Goal: Task Accomplishment & Management: Use online tool/utility

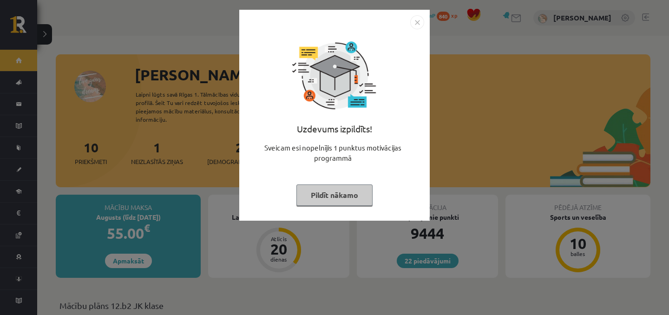
click at [334, 180] on div "Uzdevums izpildīts! Sveicam esi nopelnījis 1 punktus motivācijas programmā Pild…" at bounding box center [334, 122] width 179 height 186
click at [326, 188] on button "Pildīt nākamo" at bounding box center [334, 194] width 76 height 21
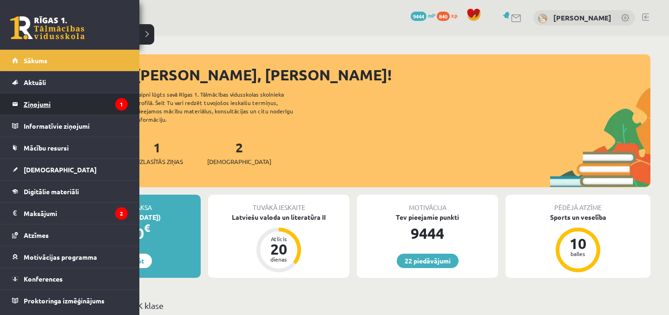
click at [50, 107] on legend "Ziņojumi 1" at bounding box center [76, 103] width 104 height 21
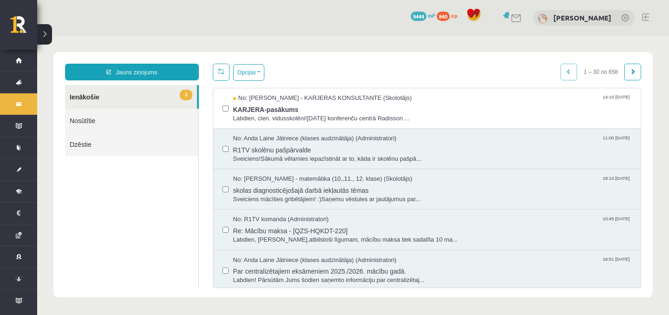
click at [307, 130] on div "No: Anda Laine Jātniece (klases audzinātāja) (Administratori) 11:00 08/10/2025 …" at bounding box center [427, 149] width 428 height 40
click at [294, 108] on span "KARJERA-pasākums" at bounding box center [432, 109] width 398 height 12
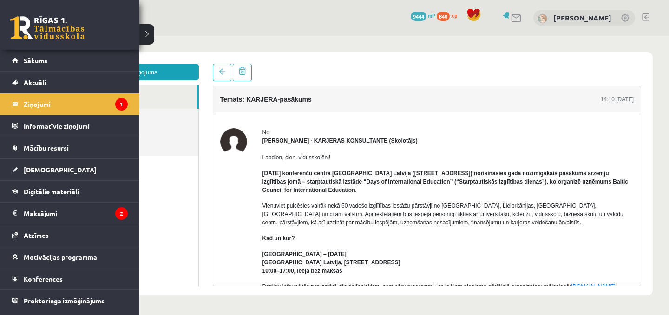
click at [47, 19] on link at bounding box center [47, 27] width 74 height 23
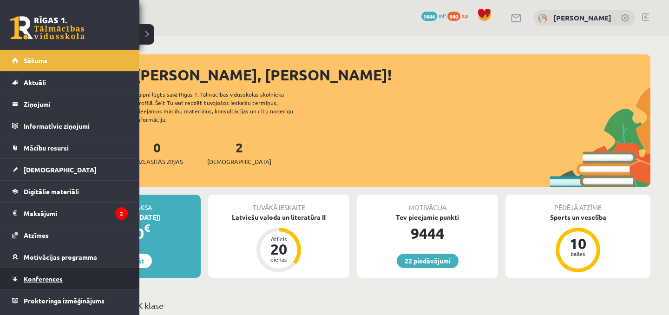
click at [28, 280] on span "Konferences" at bounding box center [43, 278] width 39 height 8
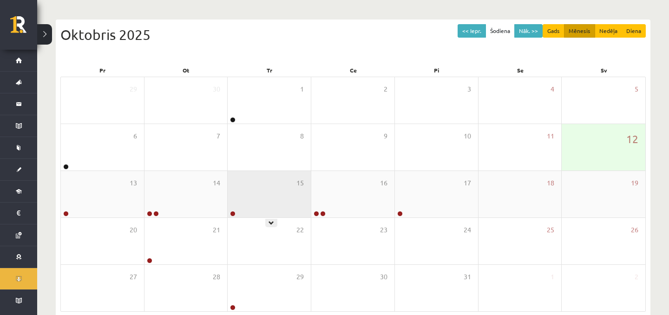
scroll to position [85, 0]
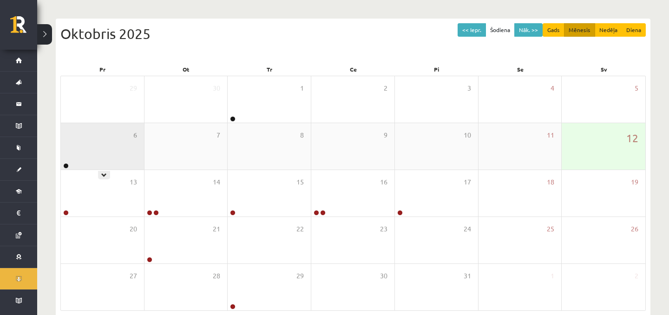
click at [105, 150] on div "6" at bounding box center [102, 146] width 83 height 46
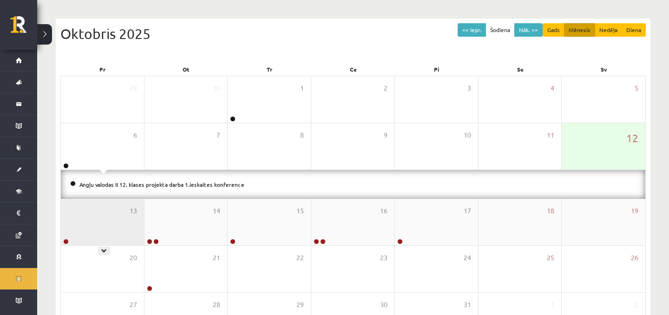
click at [107, 208] on div "13" at bounding box center [102, 222] width 83 height 46
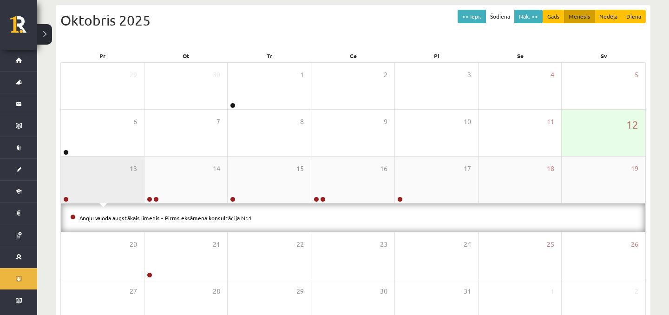
scroll to position [102, 0]
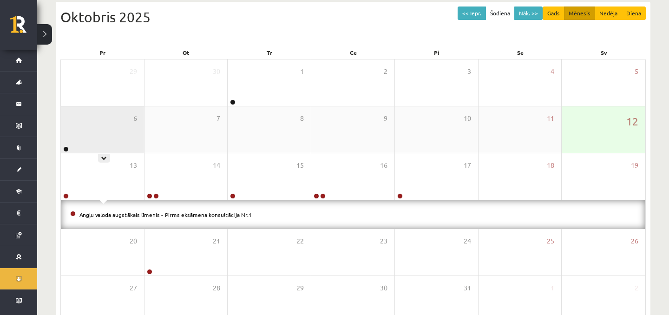
click at [111, 144] on div "6" at bounding box center [102, 129] width 83 height 46
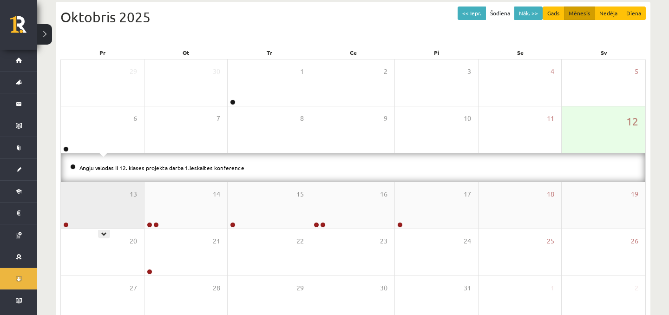
click at [112, 193] on div "13" at bounding box center [102, 205] width 83 height 46
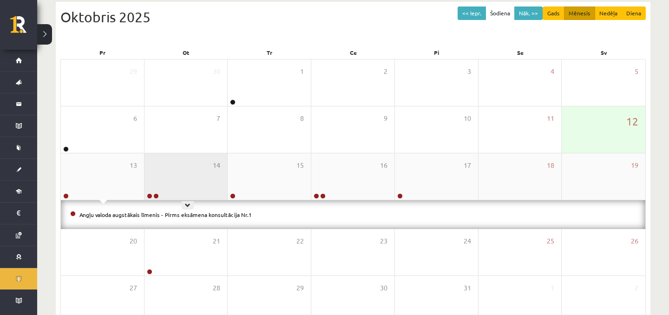
click at [184, 165] on div "14" at bounding box center [185, 176] width 83 height 46
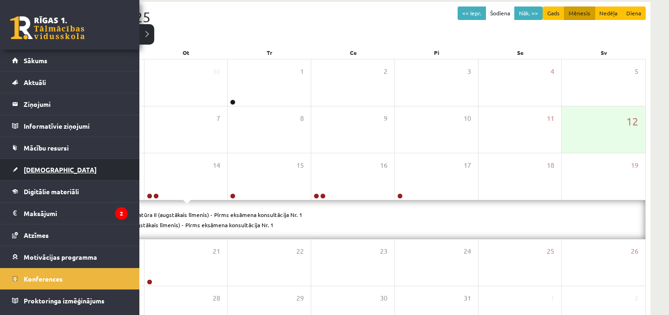
click at [40, 170] on span "[DEMOGRAPHIC_DATA]" at bounding box center [60, 169] width 73 height 8
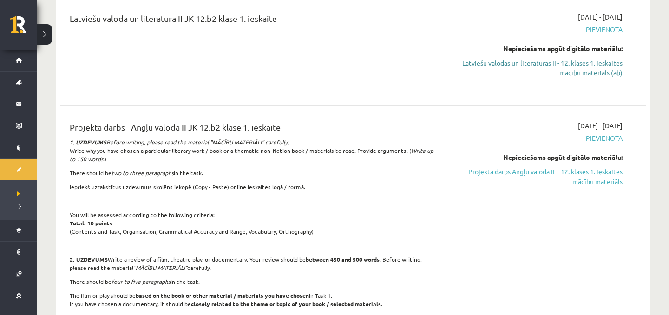
scroll to position [110, 0]
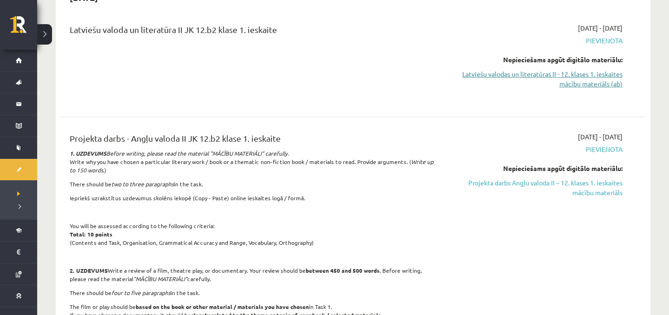
click at [513, 71] on link "Latviešu valodas un literatūras II - 12. klases 1. ieskaites mācību materiāls (…" at bounding box center [534, 79] width 175 height 20
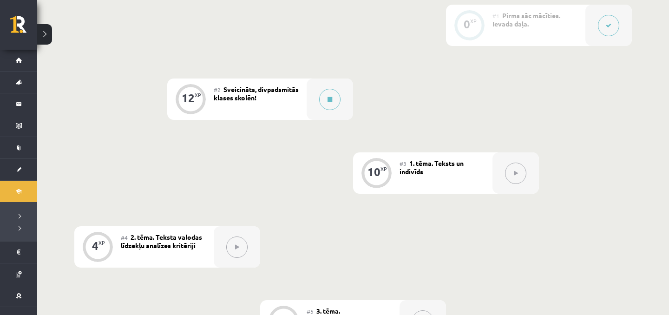
scroll to position [250, 0]
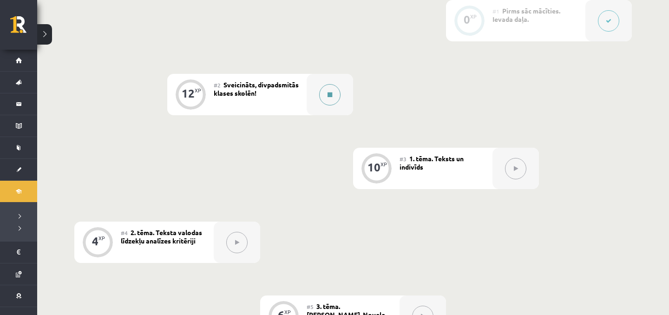
click at [319, 95] on button at bounding box center [329, 94] width 21 height 21
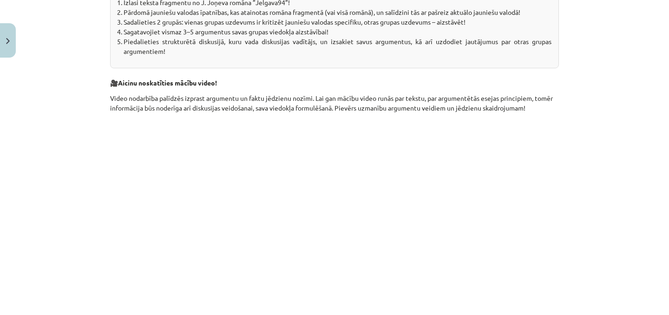
scroll to position [506, 0]
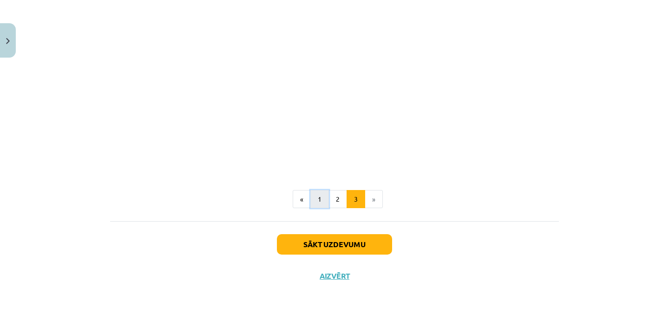
click at [323, 195] on button "1" at bounding box center [319, 199] width 19 height 19
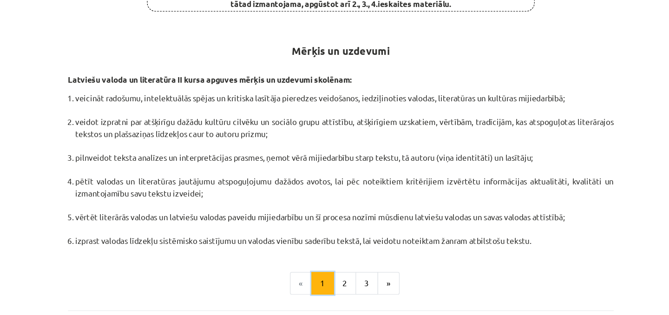
scroll to position [408, 0]
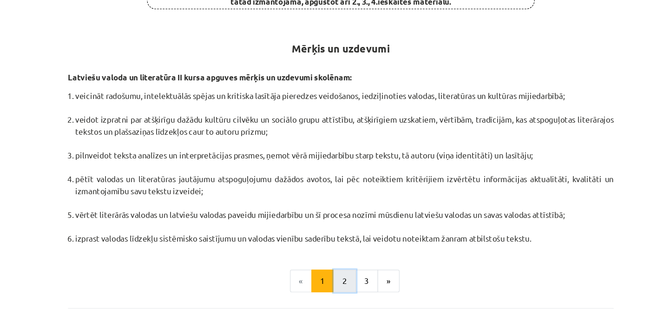
click at [333, 238] on button "2" at bounding box center [337, 246] width 19 height 19
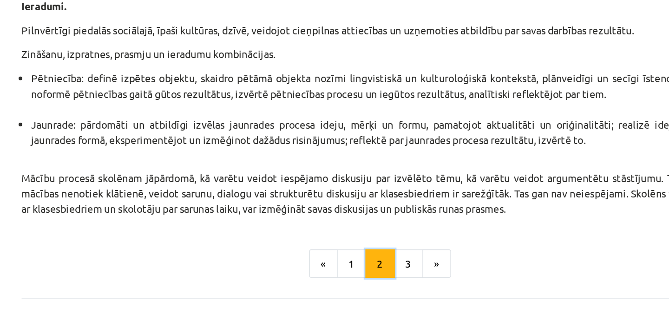
scroll to position [518, 0]
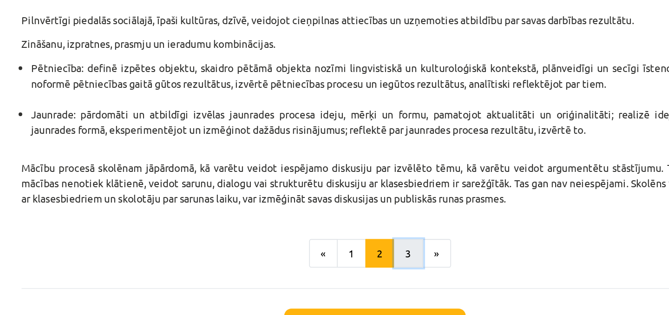
click at [358, 203] on button "3" at bounding box center [355, 208] width 19 height 19
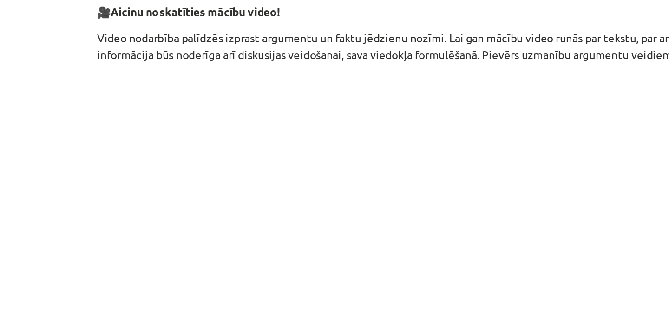
scroll to position [283, 0]
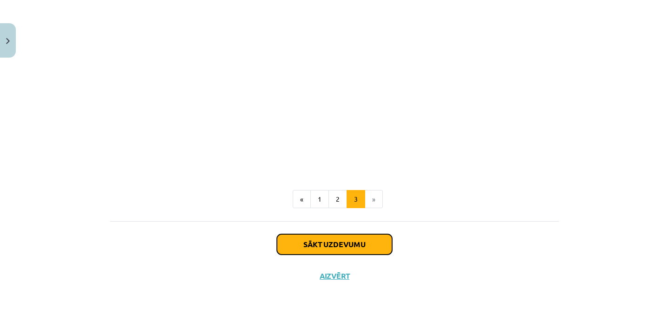
click at [294, 243] on button "Sākt uzdevumu" at bounding box center [334, 244] width 115 height 20
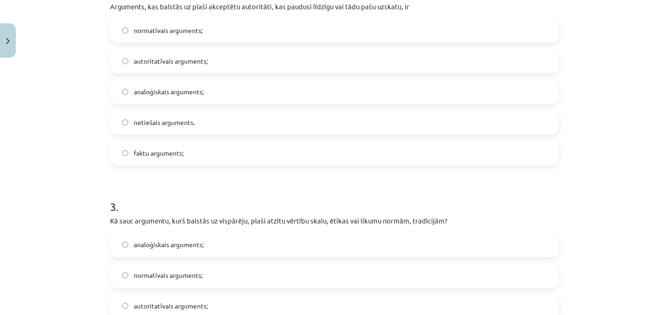
scroll to position [106, 0]
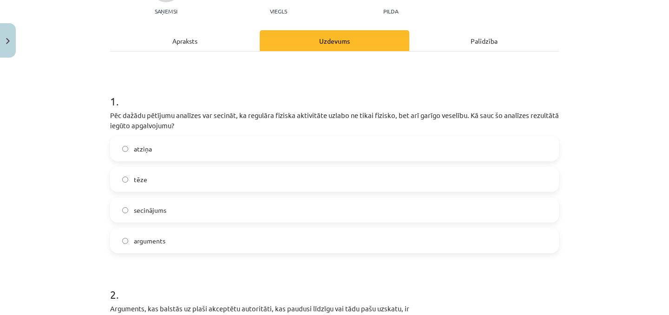
click at [188, 42] on div "Apraksts" at bounding box center [185, 40] width 150 height 21
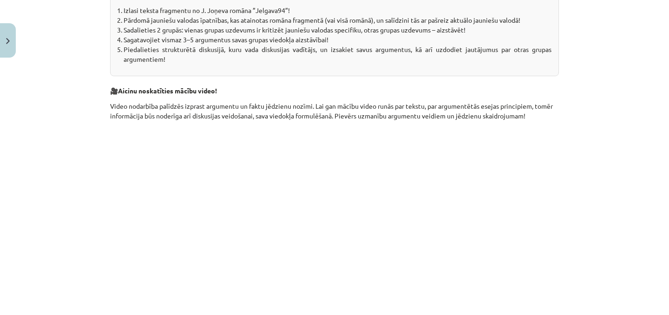
scroll to position [0, 0]
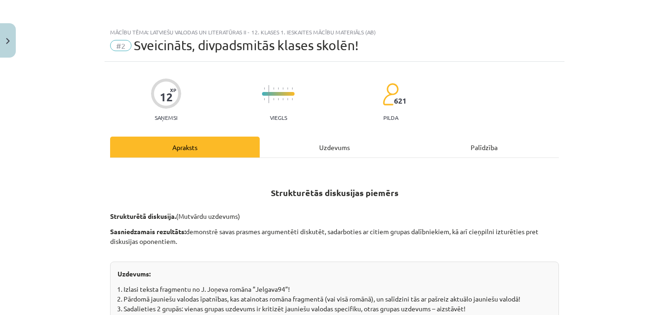
click at [317, 150] on div "Uzdevums" at bounding box center [335, 147] width 150 height 21
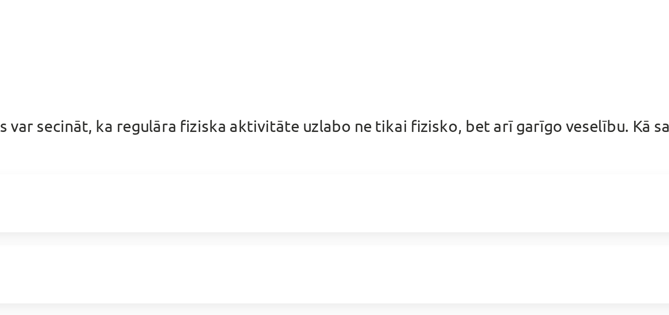
scroll to position [43, 0]
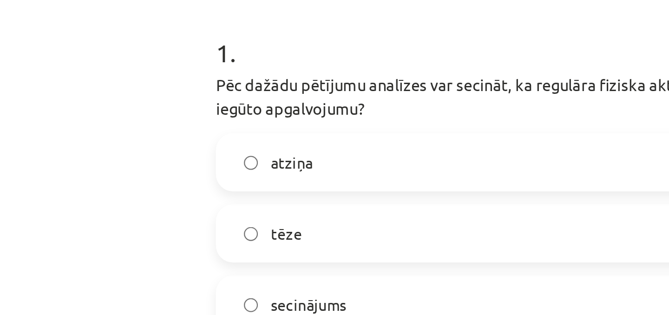
click at [152, 221] on label "atziņa" at bounding box center [334, 212] width 447 height 23
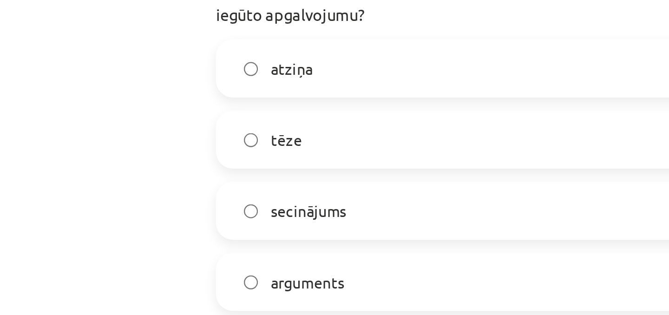
scroll to position [86, 0]
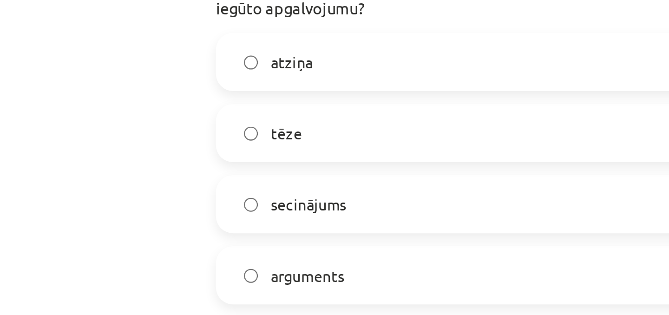
click at [155, 226] on span "secinājums" at bounding box center [150, 231] width 33 height 10
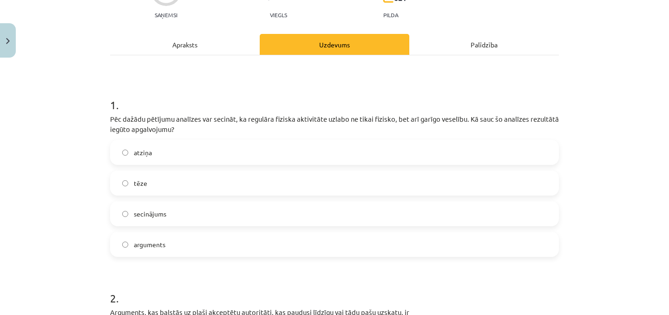
scroll to position [104, 0]
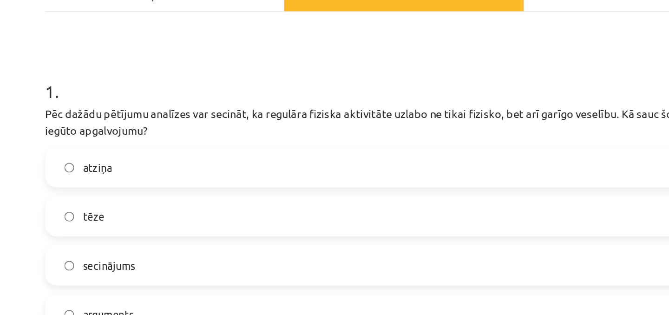
click at [213, 147] on label "atziņa" at bounding box center [334, 150] width 447 height 23
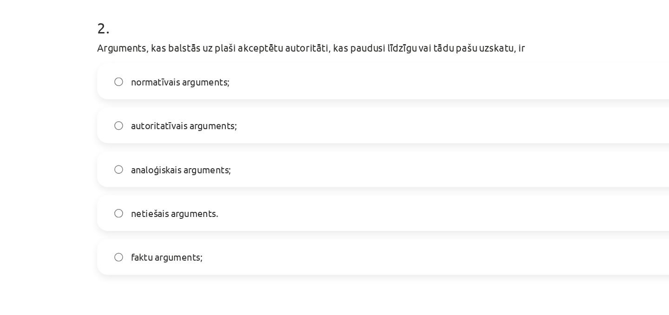
scroll to position [345, 0]
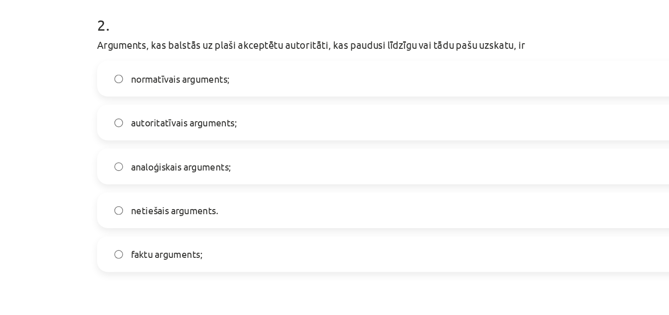
click at [168, 177] on label "netiešais arguments." at bounding box center [334, 184] width 447 height 23
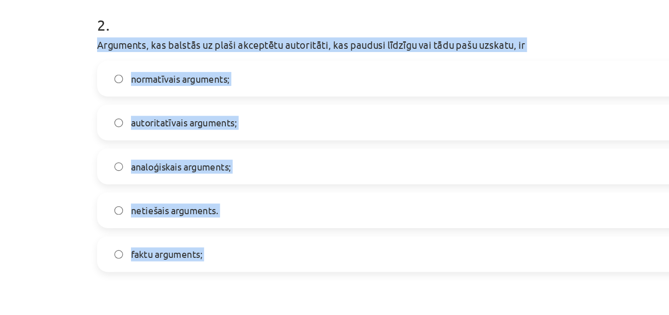
drag, startPoint x: 110, startPoint y: 70, endPoint x: 188, endPoint y: 230, distance: 178.0
copy div "Arguments, kas balstās uz plaši akceptētu autoritāti, kas paudusi līdzīgu vai t…"
click at [182, 122] on span "autoritatīvais arguments;" at bounding box center [171, 124] width 74 height 10
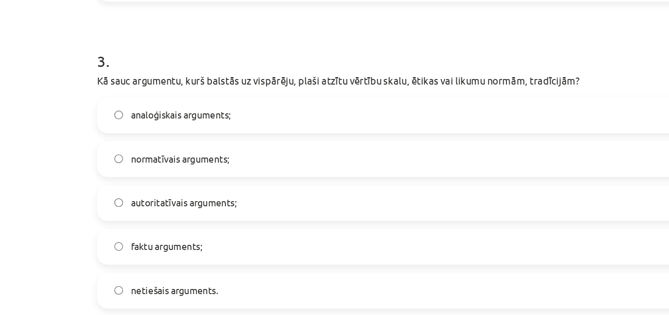
scroll to position [535, 0]
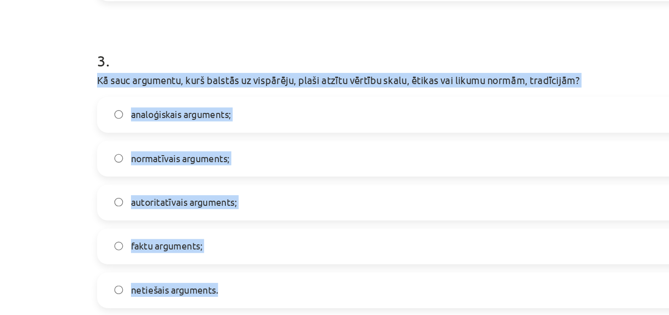
drag, startPoint x: 111, startPoint y: 90, endPoint x: 207, endPoint y: 244, distance: 181.3
click at [207, 244] on div "3 . Kā sauc argumentu, kurš balstās uz vispārēju, plaši atzītu vērtību skalu, ē…" at bounding box center [334, 154] width 449 height 195
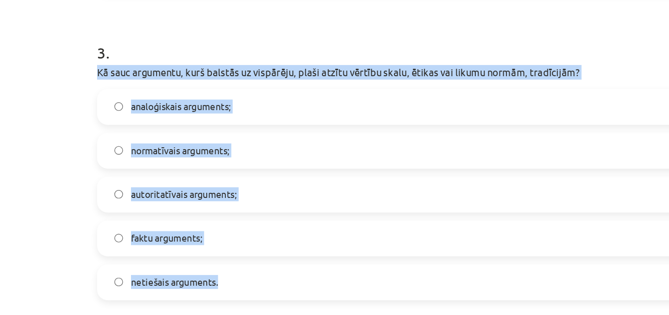
scroll to position [540, 0]
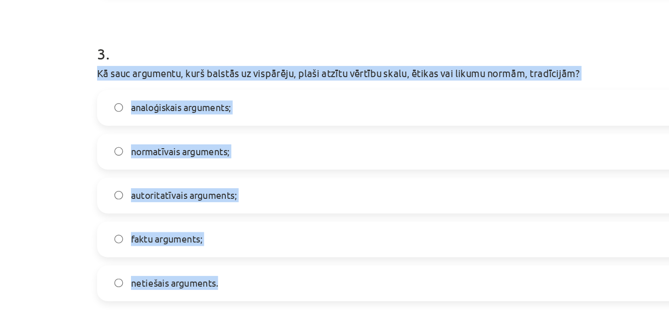
copy div "Kā sauc argumentu, kurš balstās uz vispārēju, plaši atzītu vērtību skalu, ētika…"
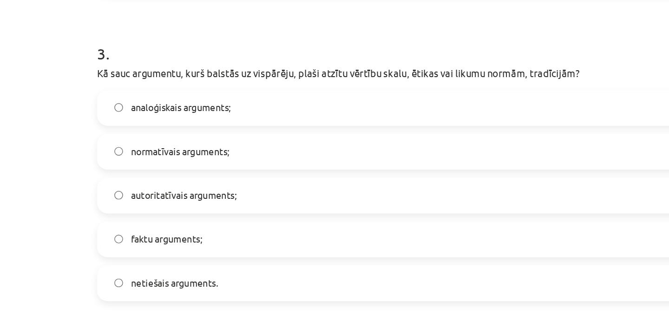
click at [177, 143] on span "normatīvais arguments;" at bounding box center [168, 144] width 69 height 10
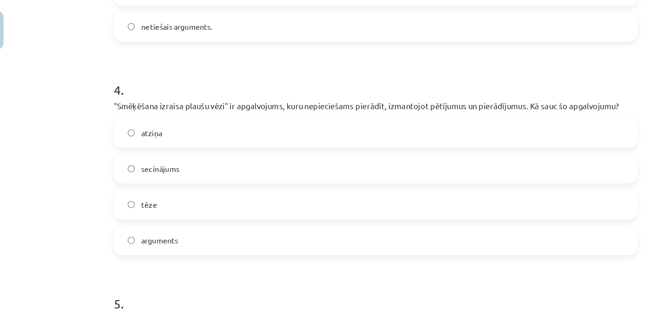
scroll to position [743, 0]
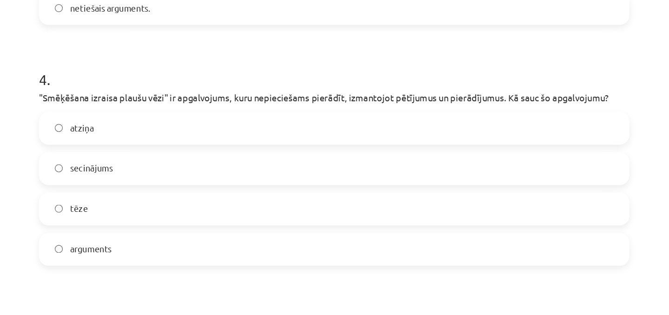
click at [210, 121] on label "atziņa" at bounding box center [334, 123] width 447 height 23
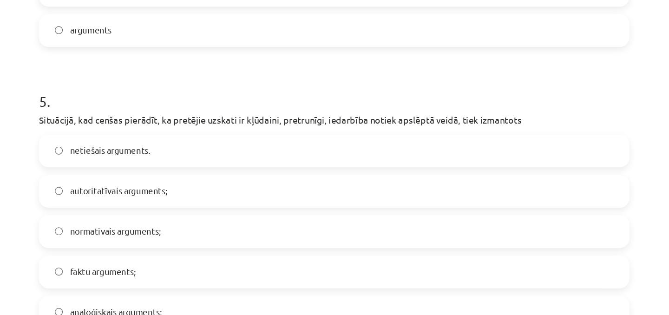
scroll to position [910, 0]
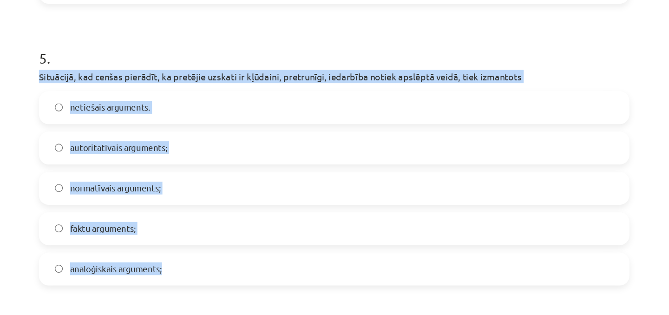
drag, startPoint x: 108, startPoint y: 113, endPoint x: 216, endPoint y: 263, distance: 184.9
copy div "Situācijā, kad cenšas pierādīt, ka pretējie uzskati ir kļūdaini, pretrunīgi, ie…"
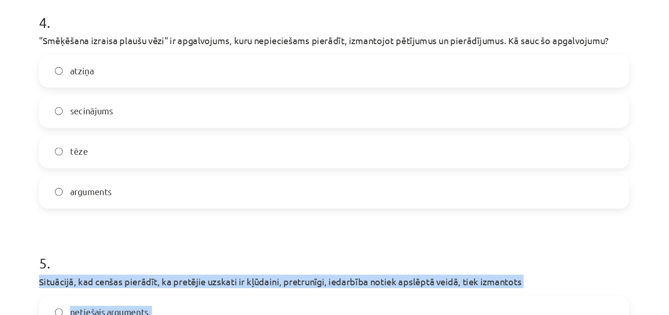
scroll to position [753, 0]
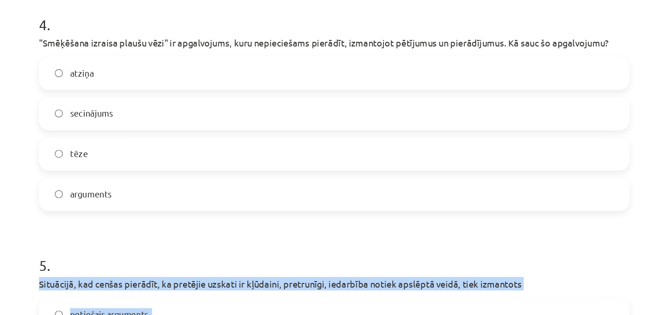
click at [193, 143] on label "secinājums" at bounding box center [334, 144] width 447 height 23
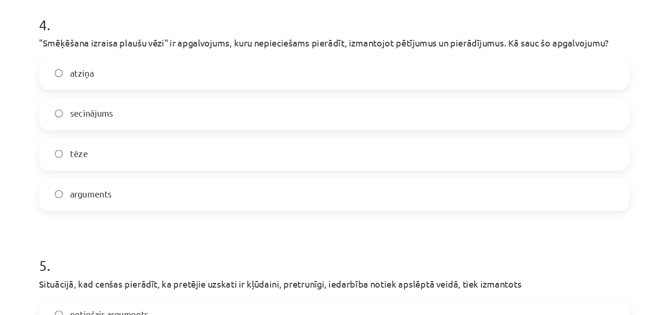
click at [193, 143] on label "secinājums" at bounding box center [334, 144] width 447 height 23
click at [181, 121] on label "atziņa" at bounding box center [334, 113] width 447 height 23
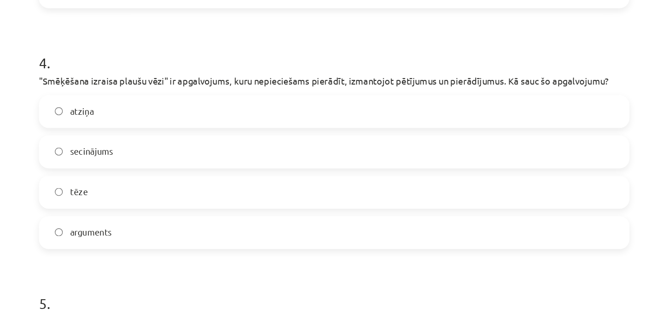
scroll to position [723, 0]
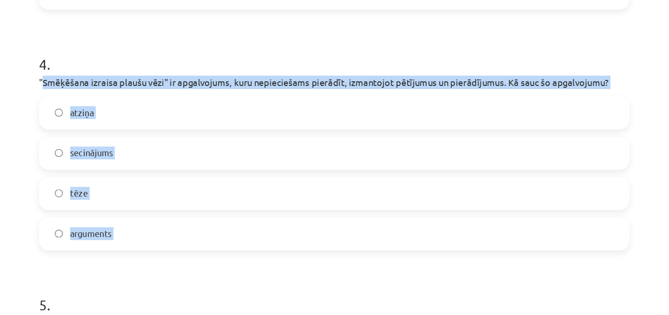
drag, startPoint x: 112, startPoint y: 119, endPoint x: 179, endPoint y: 250, distance: 147.2
click at [179, 250] on form "1 . Pēc dažādu pētījumu analīzes var secināt, ka regulāra fiziska aktivitāte uz…" at bounding box center [334, 58] width 449 height 1193
copy div "Smēķēšana izraisa plaušu vēzi" ir apgalvojums, kuru nepieciešams pierādīt, izma…"
click at [171, 208] on label "tēze" at bounding box center [334, 204] width 447 height 23
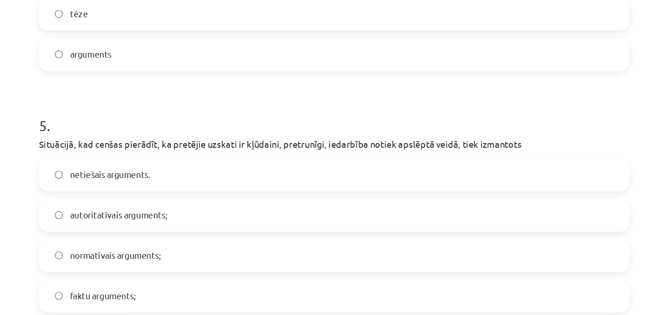
scroll to position [862, 0]
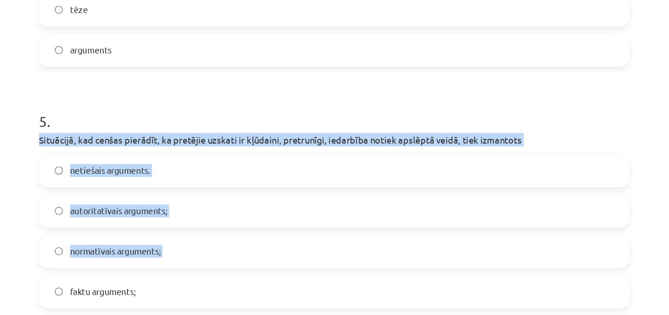
drag, startPoint x: 109, startPoint y: 162, endPoint x: 193, endPoint y: 277, distance: 142.5
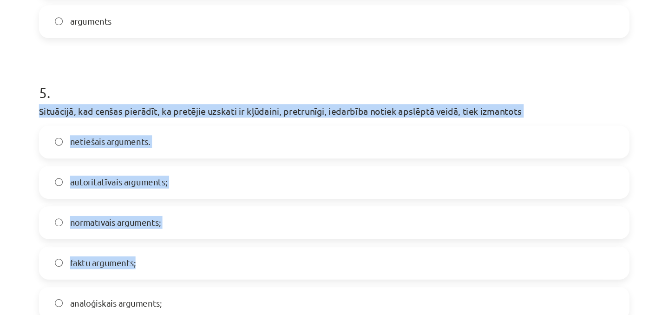
scroll to position [897, 0]
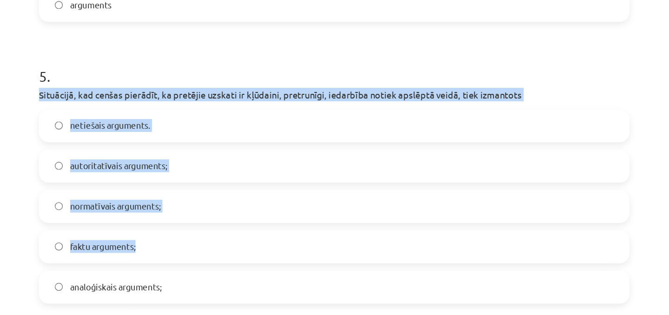
click at [195, 136] on div "5 . Situācijā, kad cenšas pierādīt, ka pretējie uzskati ir kļūdaini, pretrunīgi…" at bounding box center [334, 190] width 449 height 195
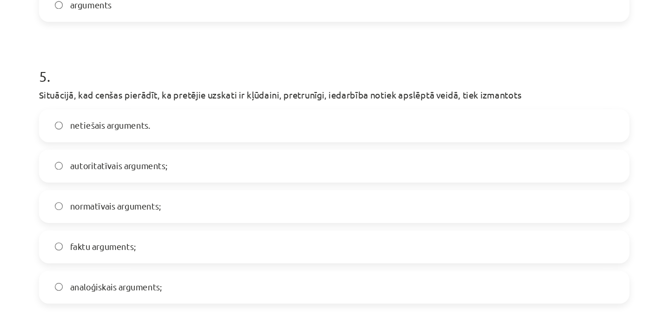
click at [195, 152] on label "netiešais arguments." at bounding box center [334, 153] width 447 height 23
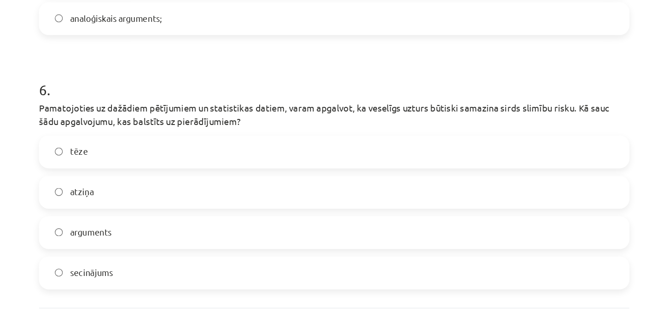
scroll to position [1119, 0]
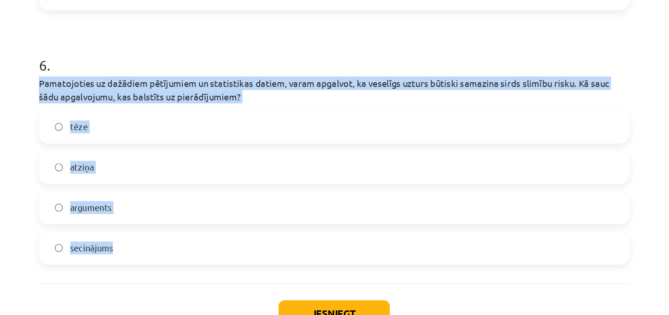
drag, startPoint x: 108, startPoint y: 123, endPoint x: 186, endPoint y: 256, distance: 154.2
copy div "Pamatojoties uz dažādiem pētījumiem un statistikas datiem, varam apgalvot, ka v…"
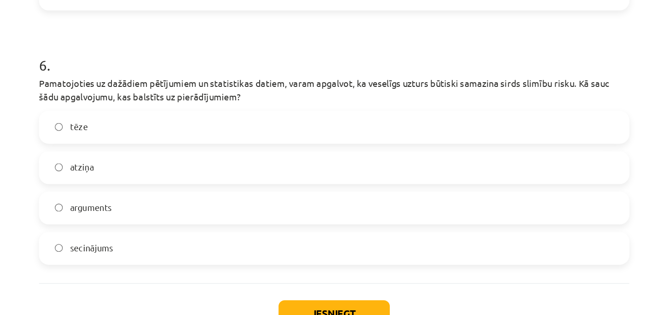
click at [266, 118] on span "Pamatojoties uz dažādiem pētījumiem un statistikas datiem, varam apgalvot, ka v…" at bounding box center [326, 126] width 433 height 19
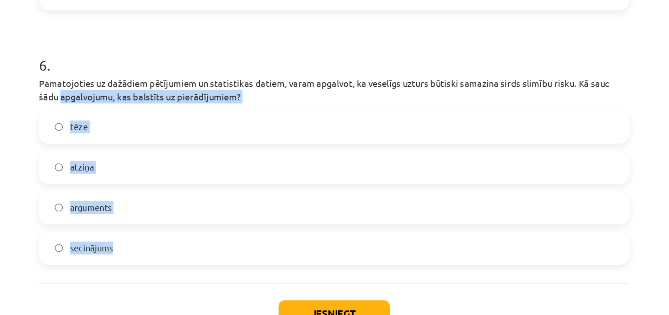
drag, startPoint x: 104, startPoint y: 127, endPoint x: 206, endPoint y: 250, distance: 159.6
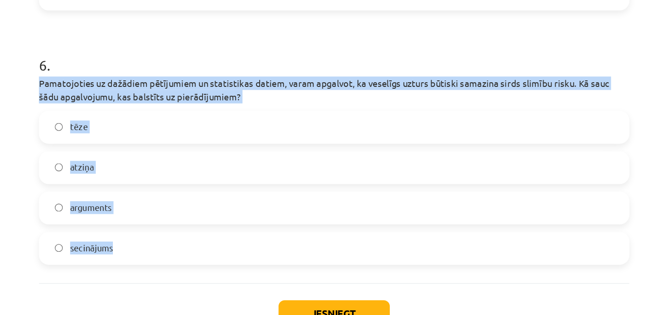
drag, startPoint x: 108, startPoint y: 119, endPoint x: 167, endPoint y: 242, distance: 136.4
copy div "Pamatojoties uz dažādiem pētījumiem un statistikas datiem, varam apgalvot, ka v…"
click at [150, 183] on span "atziņa" at bounding box center [143, 185] width 18 height 10
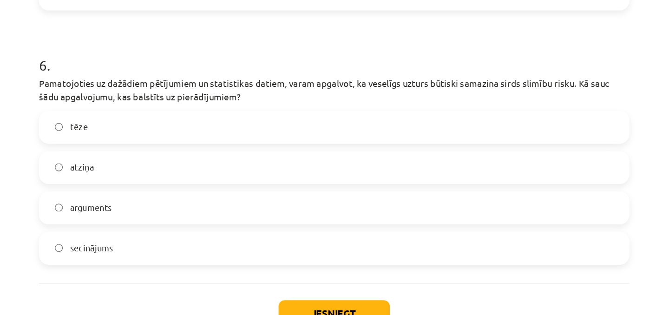
click at [183, 215] on label "arguments" at bounding box center [334, 215] width 447 height 23
click at [312, 286] on div "Iesniegt Aizvērt" at bounding box center [334, 305] width 449 height 65
click at [312, 288] on button "Iesniegt" at bounding box center [334, 296] width 85 height 20
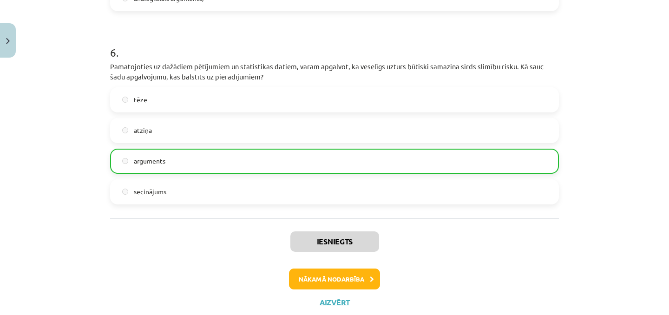
scroll to position [1200, 0]
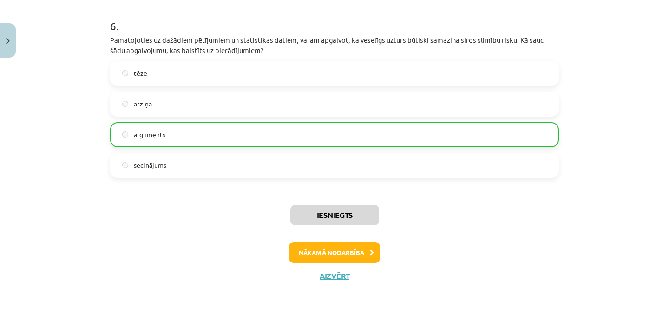
click at [328, 282] on div "Iesniegts Nākamā nodarbība Aizvērt" at bounding box center [334, 239] width 449 height 95
click at [329, 279] on button "Aizvērt" at bounding box center [334, 275] width 35 height 9
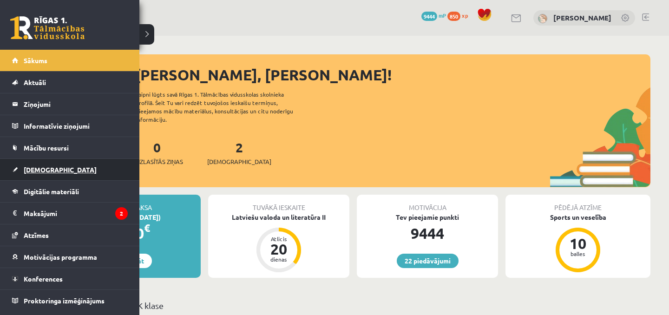
click at [24, 169] on span "[DEMOGRAPHIC_DATA]" at bounding box center [60, 169] width 73 height 8
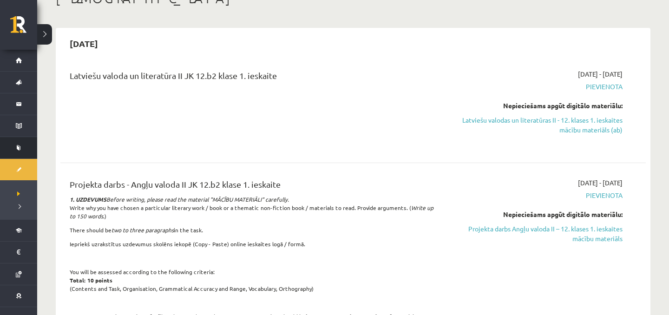
scroll to position [67, 0]
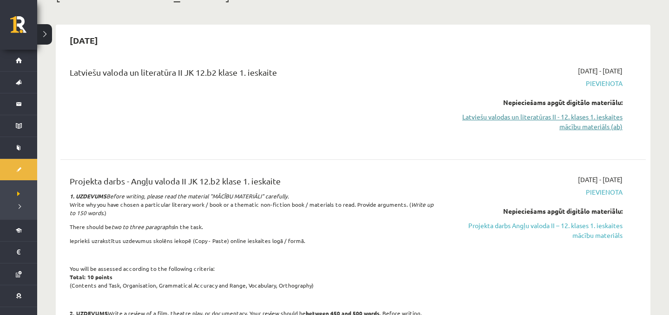
click at [528, 120] on link "Latviešu valodas un literatūras II - 12. klases 1. ieskaites mācību materiāls (…" at bounding box center [534, 122] width 175 height 20
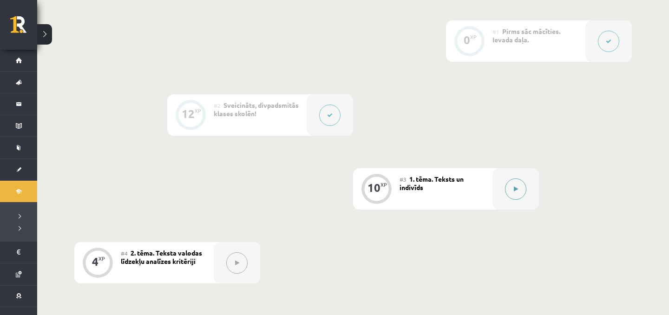
scroll to position [226, 0]
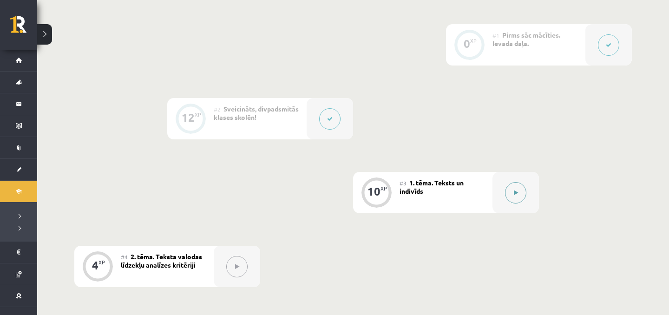
click at [517, 198] on button at bounding box center [515, 192] width 21 height 21
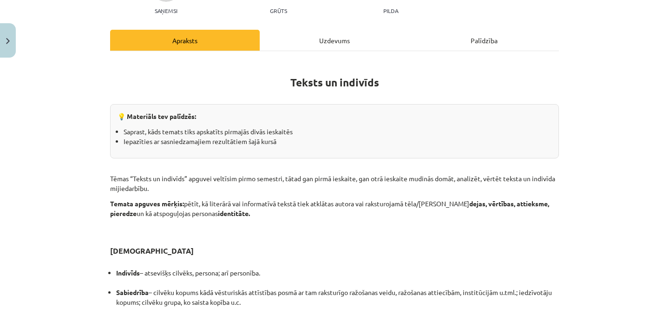
scroll to position [108, 0]
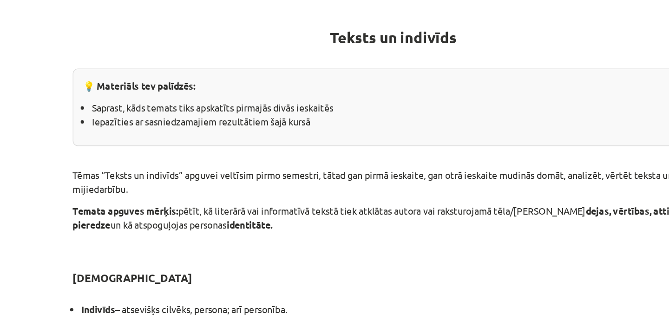
click at [198, 184] on p "Tēmas “Teksts un indivīds” apguvei veltīsim pirmo semestri, tātad gan pirmā ies…" at bounding box center [334, 183] width 449 height 20
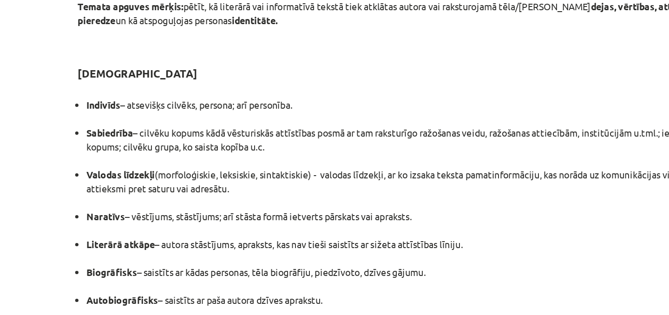
scroll to position [251, 0]
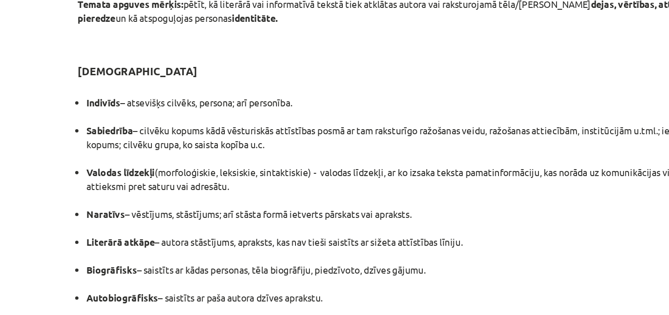
click at [222, 163] on li "Sabiedrība – cilvēku kopums kādā vēsturiskās attīstības posmā ar tam raksturīgo…" at bounding box center [337, 157] width 442 height 29
drag, startPoint x: 256, startPoint y: 163, endPoint x: 200, endPoint y: 160, distance: 56.3
click at [200, 160] on li "Sabiedrība – cilvēku kopums kādā vēsturiskās attīstības posmā ar tam raksturīgo…" at bounding box center [337, 157] width 442 height 29
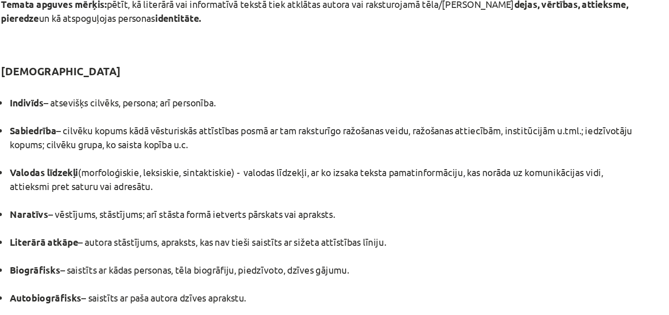
click at [342, 177] on li "Valodas līdzekļi (morfoloģiskie, leksiskie, sintaktiskie) - valodas līdzekļi, a…" at bounding box center [337, 187] width 442 height 29
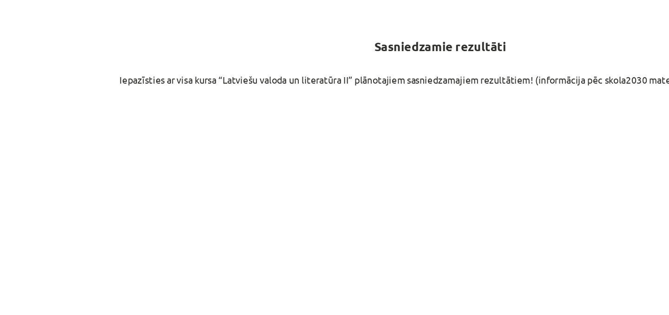
scroll to position [544, 0]
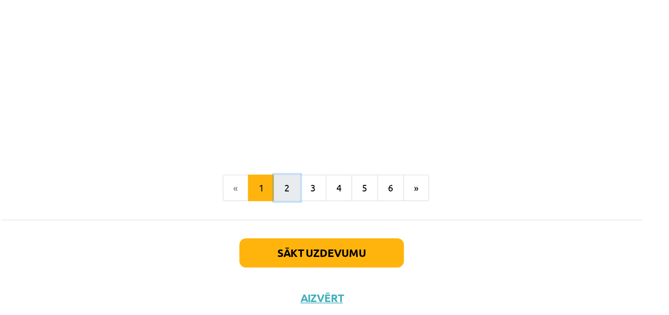
click at [313, 227] on button "2" at bounding box center [310, 225] width 19 height 19
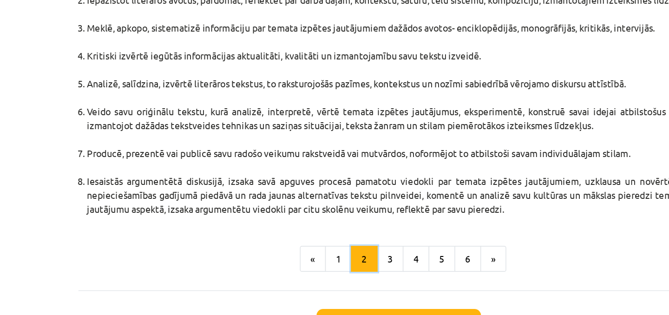
scroll to position [239, 0]
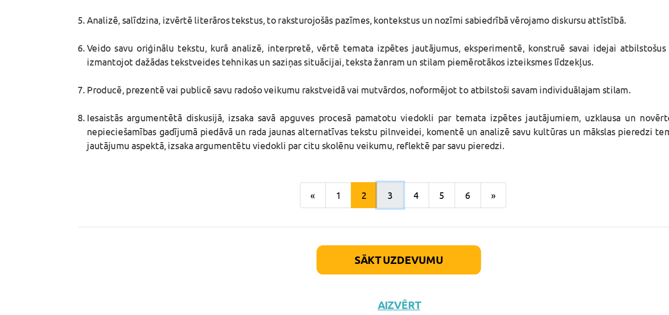
click at [325, 197] on button "3" at bounding box center [328, 199] width 19 height 19
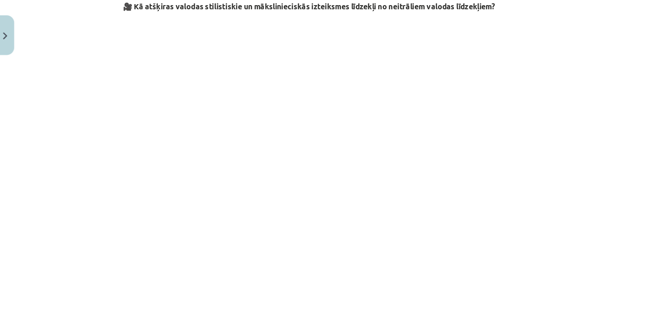
scroll to position [212, 0]
